Goal: Task Accomplishment & Management: Manage account settings

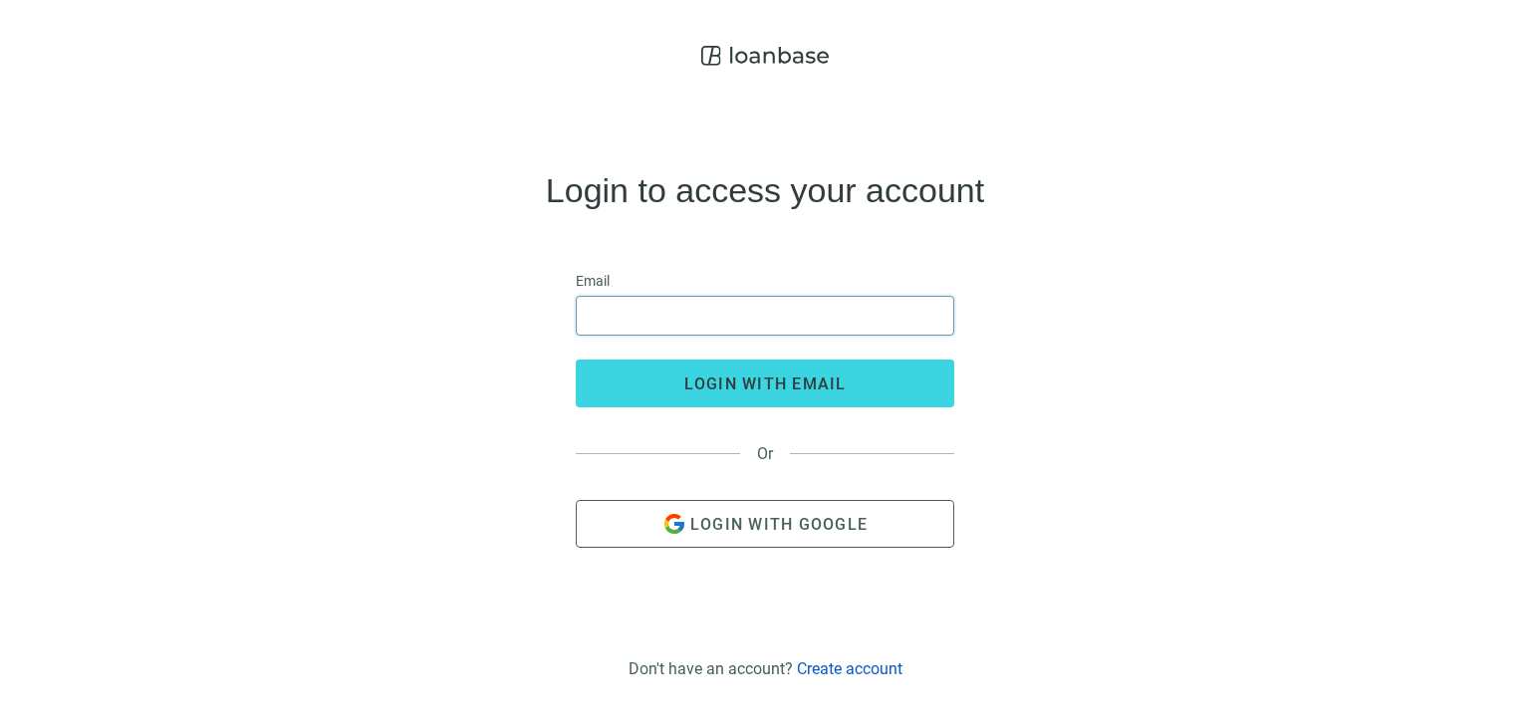
click at [876, 301] on input "email" at bounding box center [765, 316] width 353 height 38
type input "**********"
click at [576, 360] on button "login with email" at bounding box center [765, 384] width 379 height 48
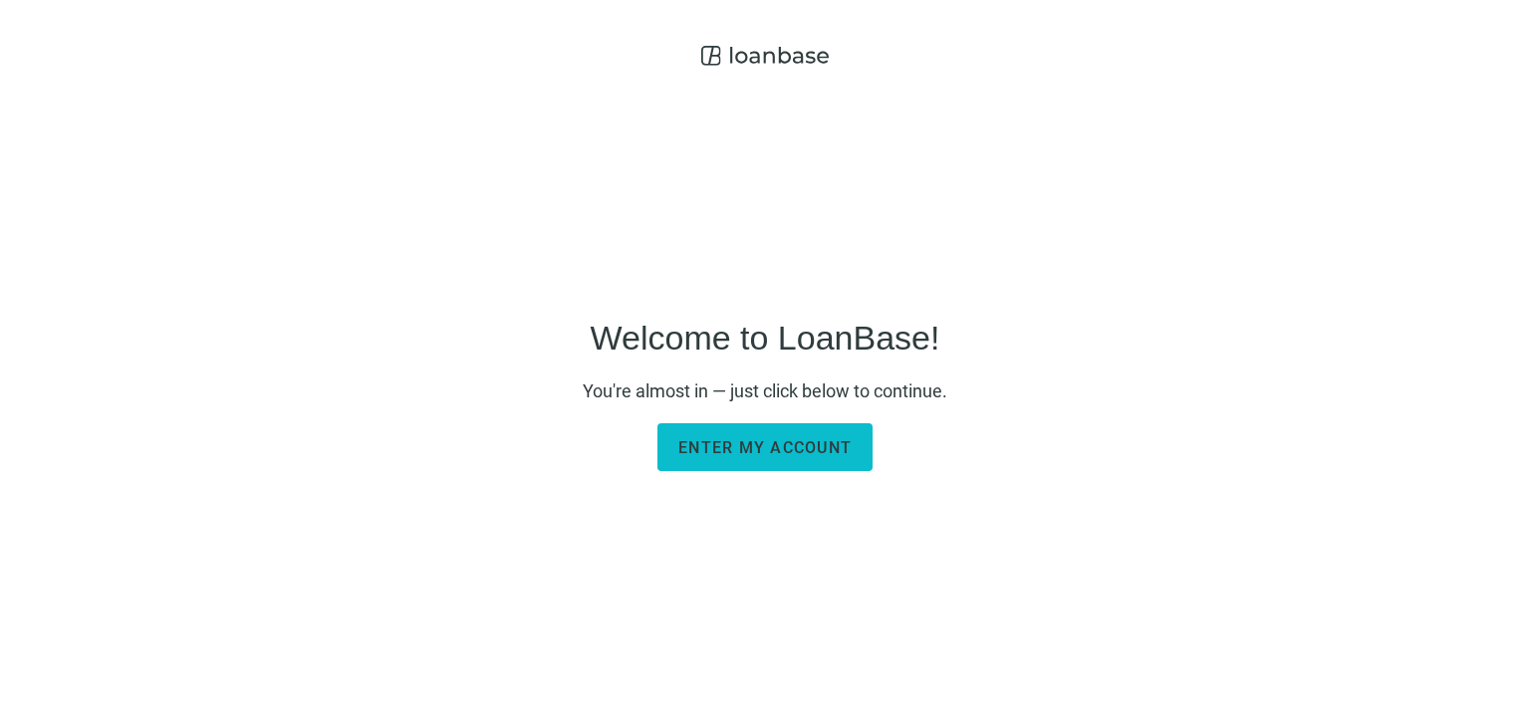
click at [801, 452] on span "Enter my account" at bounding box center [764, 447] width 173 height 19
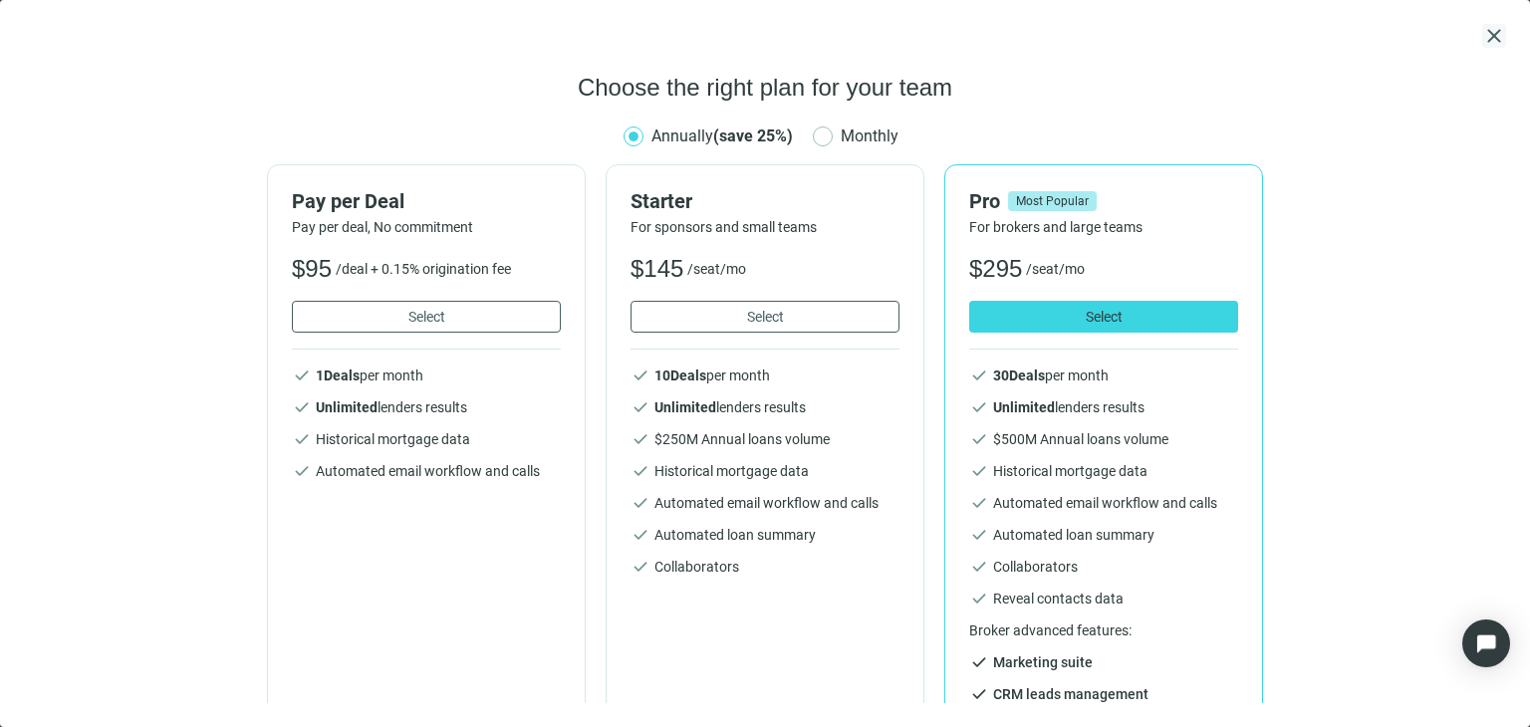
click at [1495, 27] on span "close" at bounding box center [1495, 36] width 24 height 24
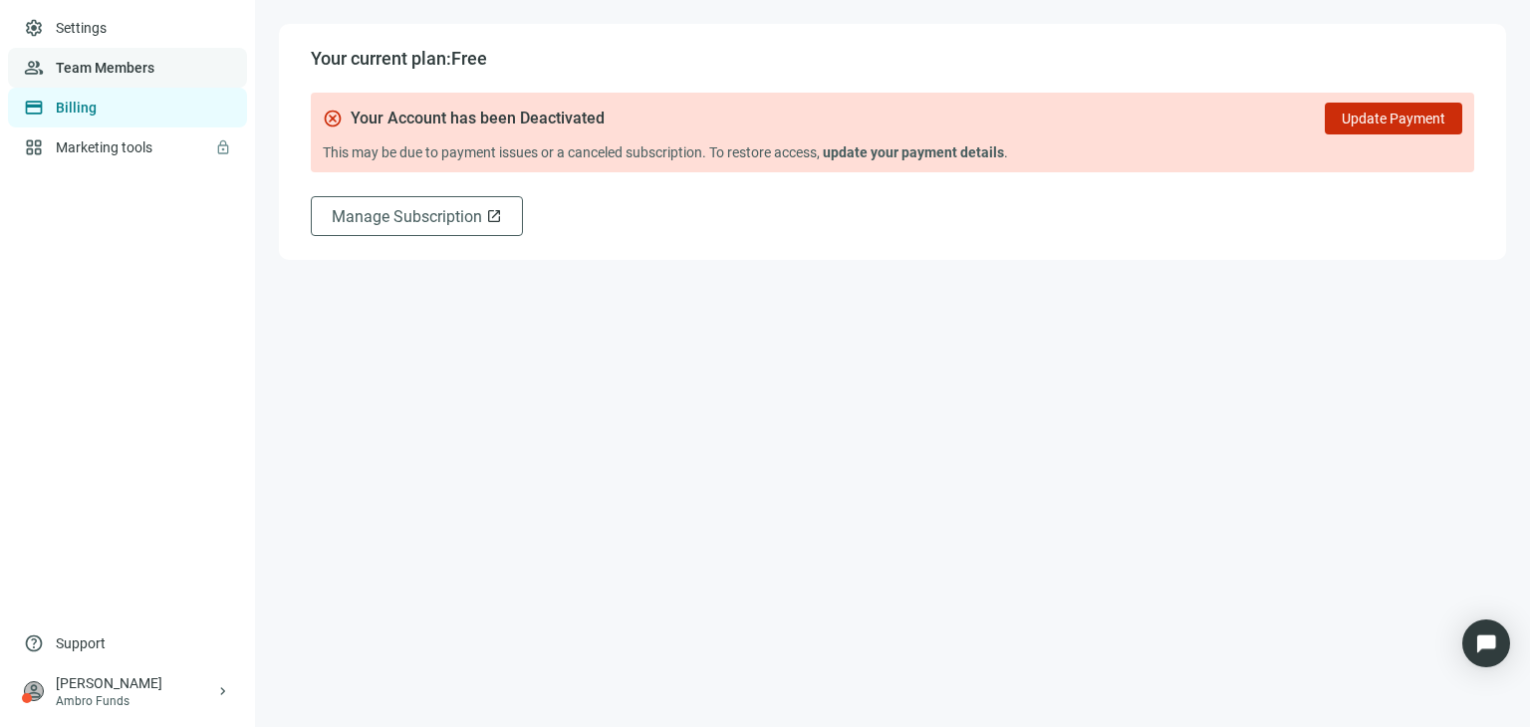
click at [117, 69] on link "Team Members" at bounding box center [105, 68] width 99 height 16
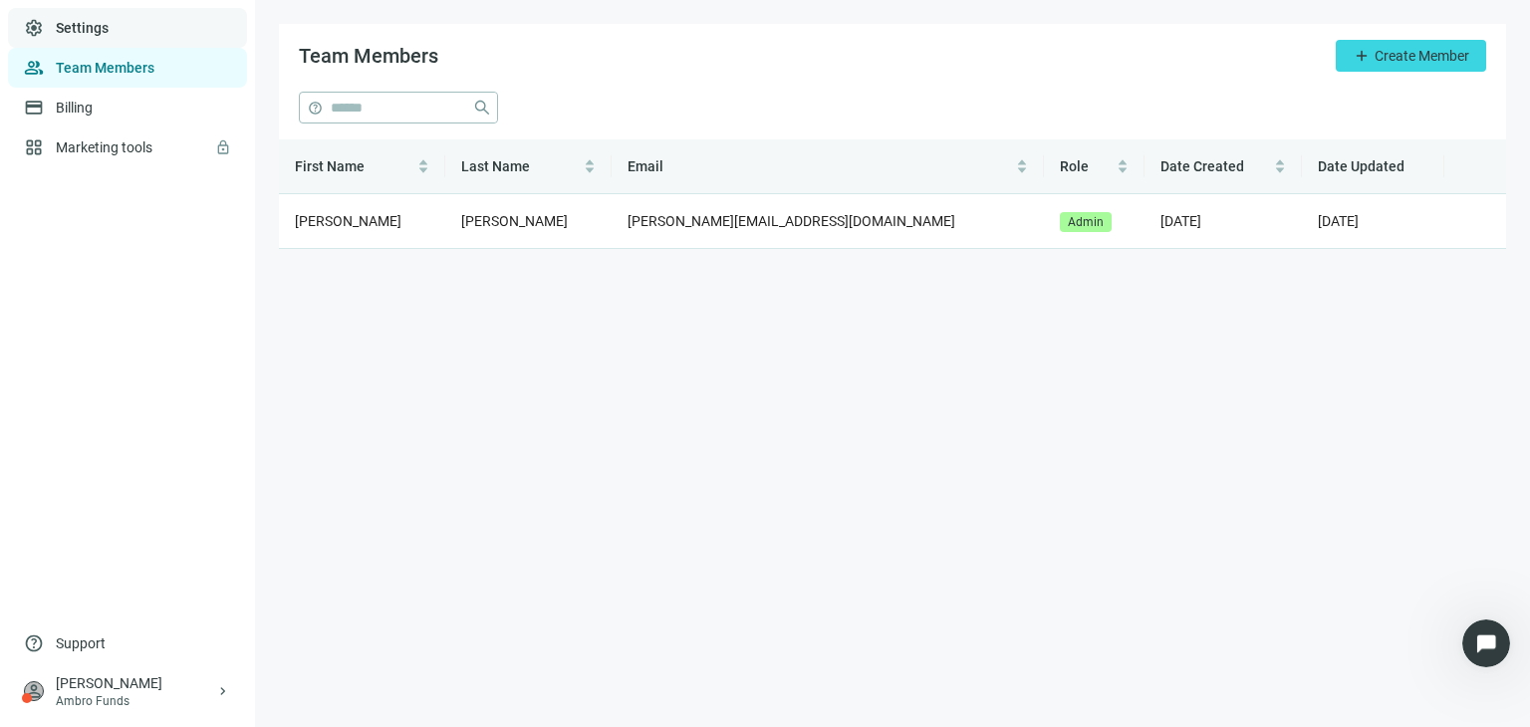
click at [102, 20] on link "Settings" at bounding box center [82, 28] width 53 height 16
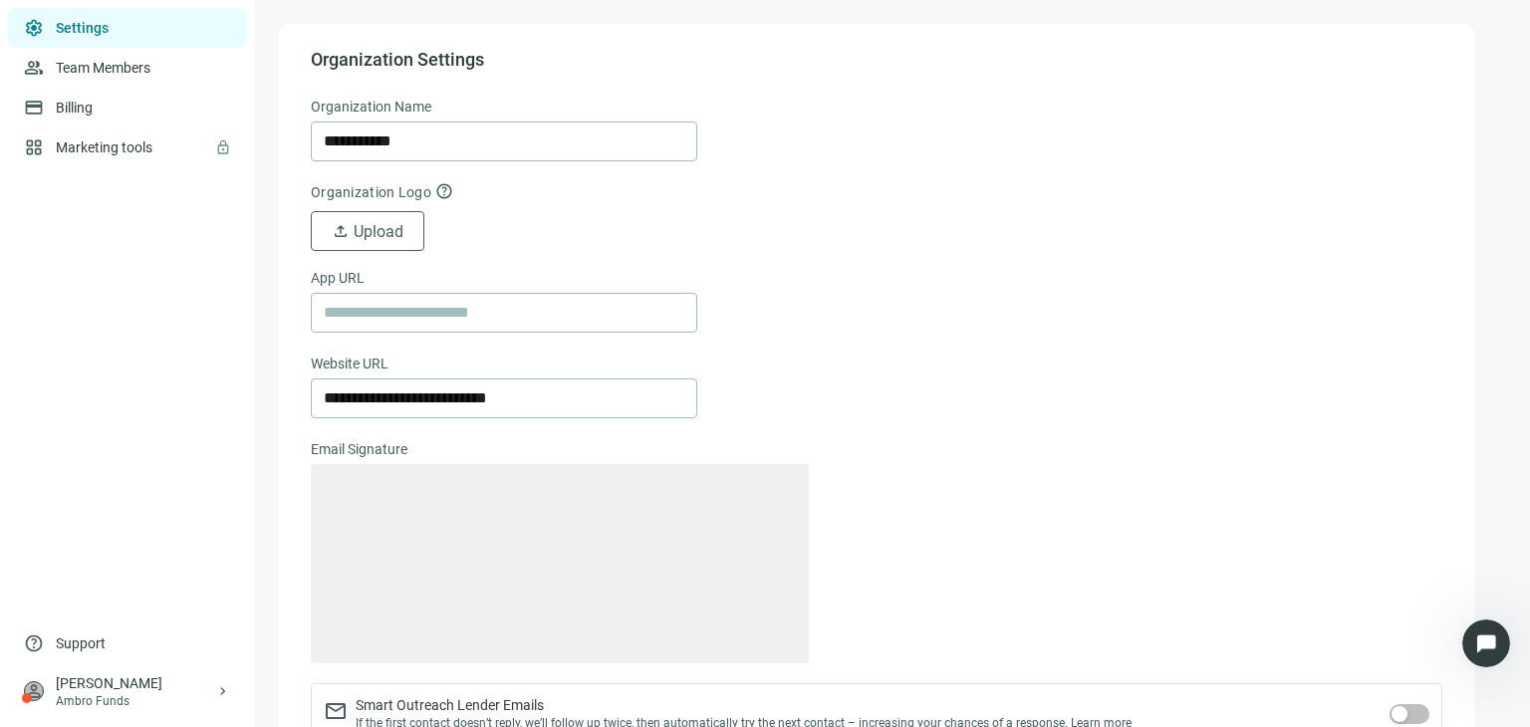
type textarea "**********"
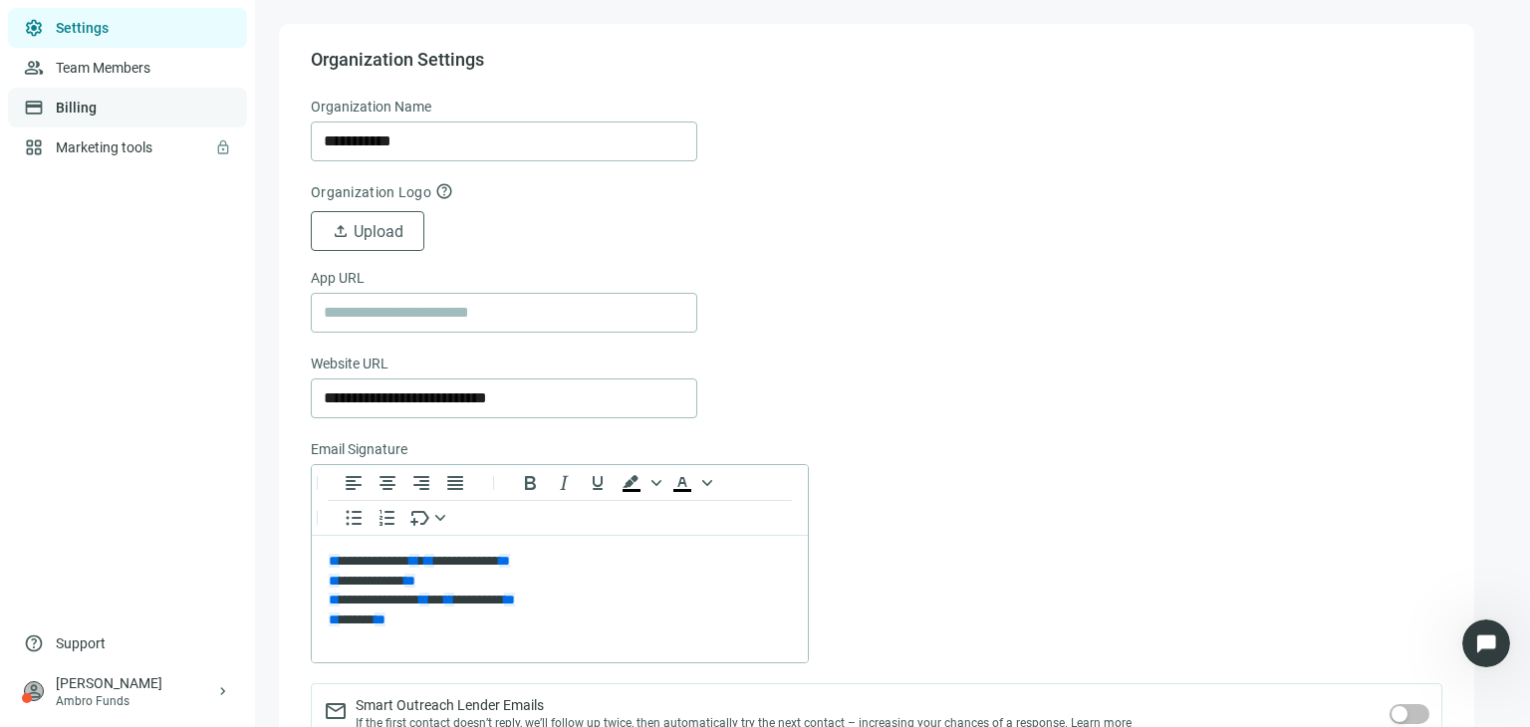
click at [97, 107] on link "Billing" at bounding box center [76, 108] width 41 height 16
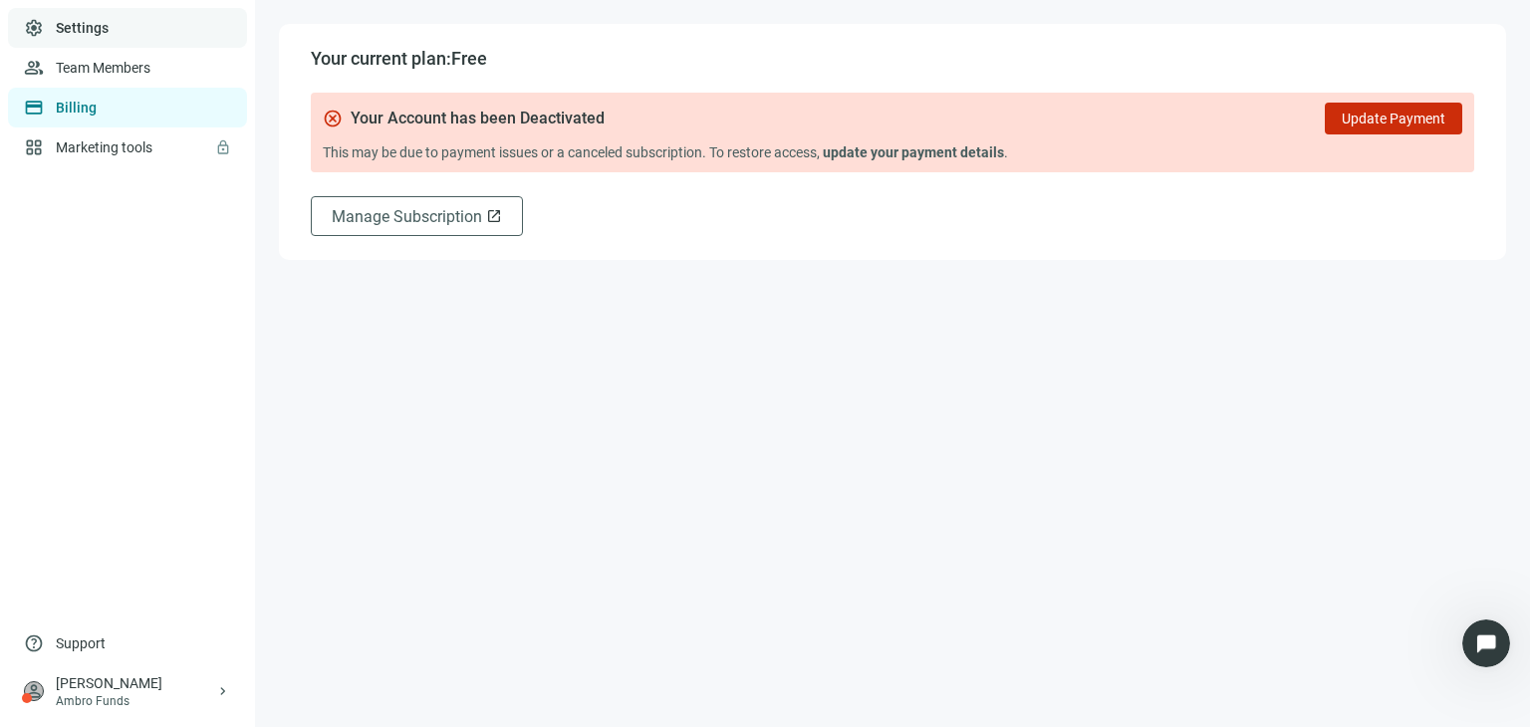
click at [89, 36] on link "Settings" at bounding box center [82, 28] width 53 height 16
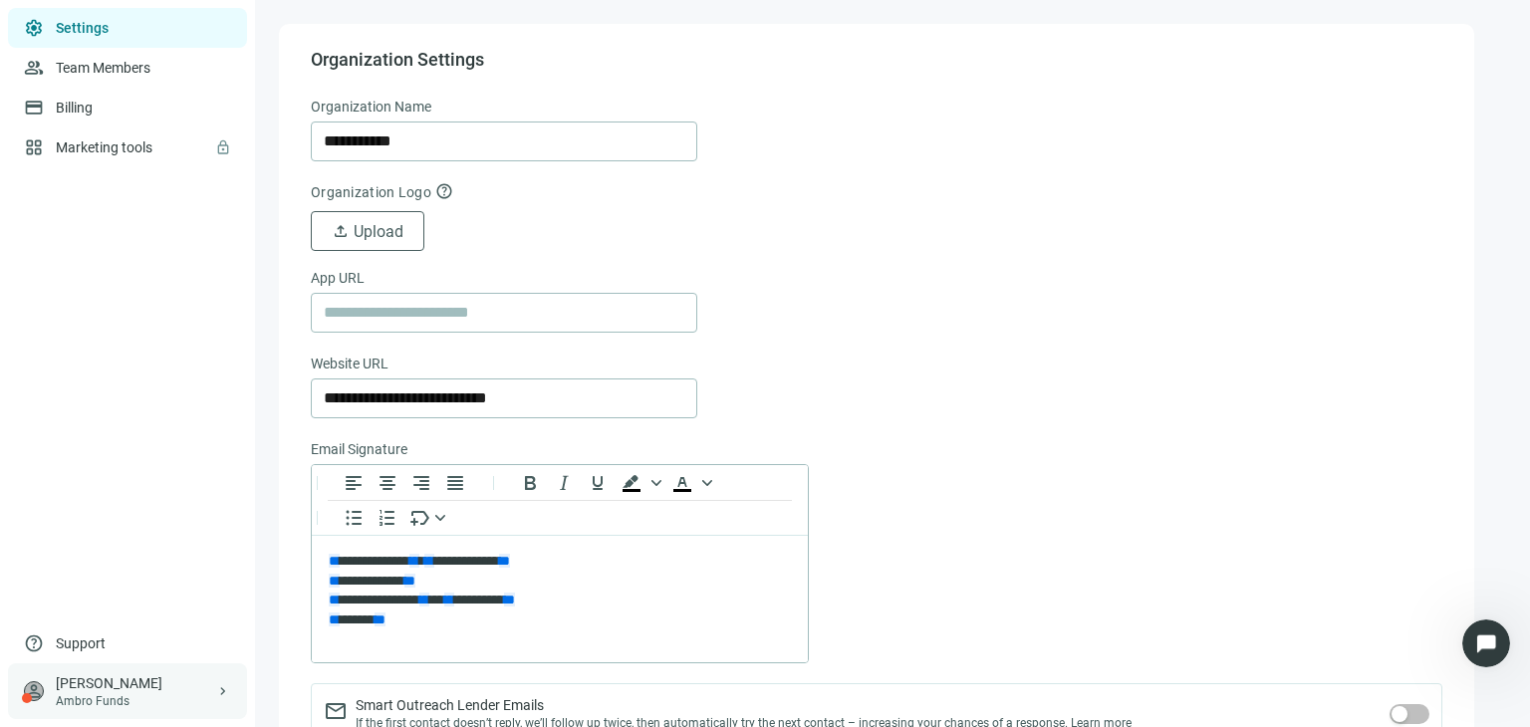
click at [132, 678] on div "Jeremy James" at bounding box center [135, 684] width 159 height 20
click at [304, 680] on div "logout Log out" at bounding box center [378, 693] width 239 height 36
